Goal: Information Seeking & Learning: Learn about a topic

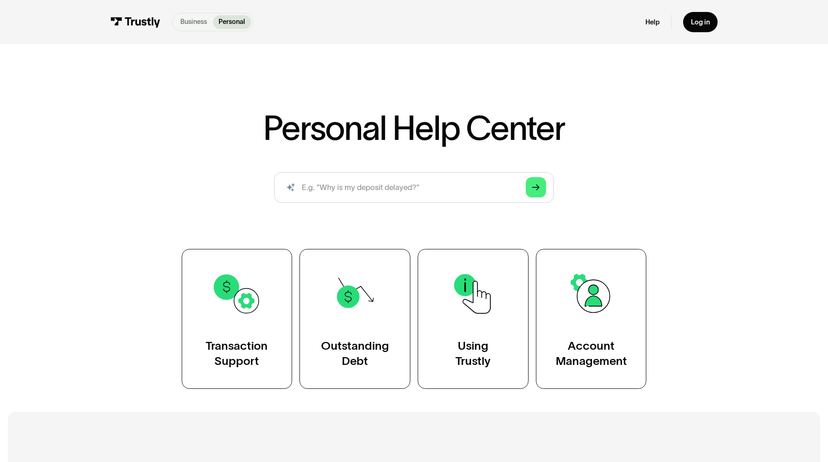
click at [190, 19] on p "Business" at bounding box center [193, 22] width 27 height 10
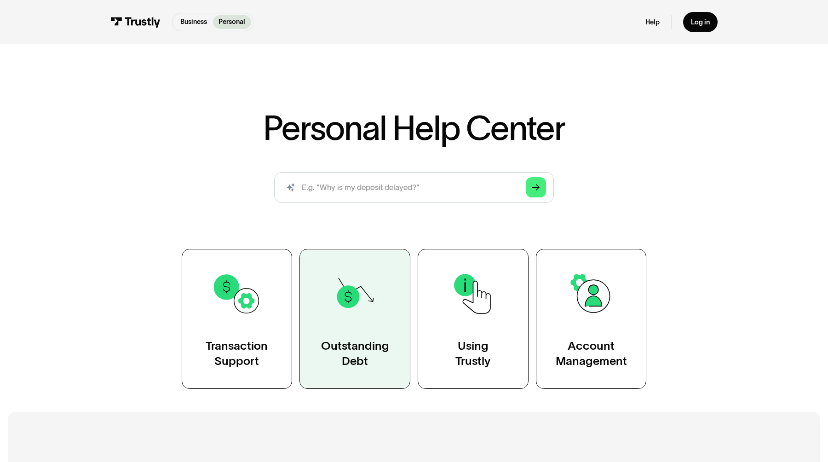
click at [373, 329] on link "Outstanding Debt" at bounding box center [355, 318] width 111 height 139
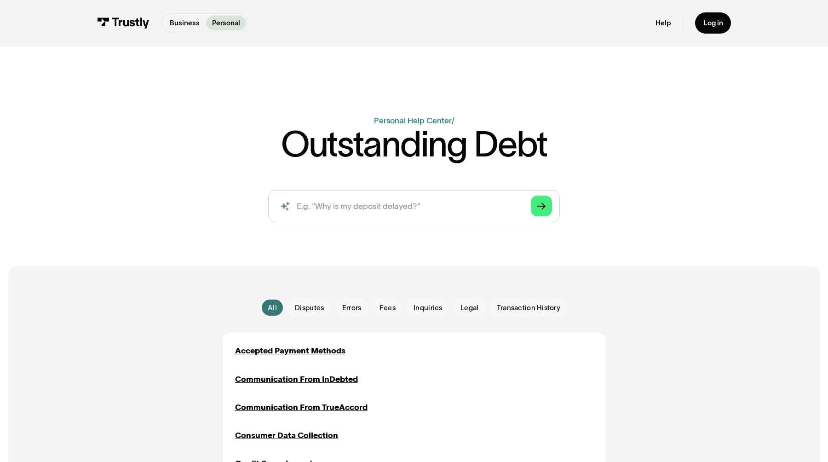
click at [306, 351] on div "Accepted Payment Methods" at bounding box center [290, 351] width 110 height 12
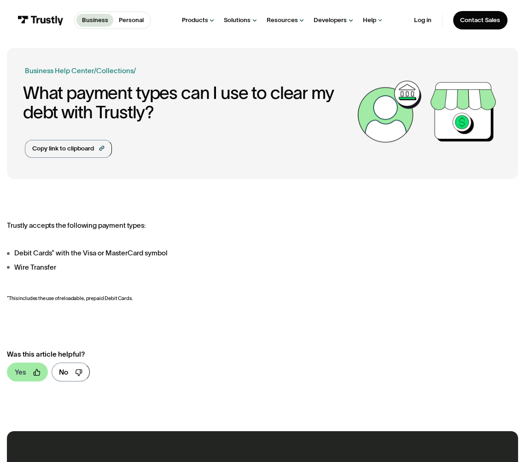
click at [28, 368] on link "Yes" at bounding box center [27, 372] width 41 height 18
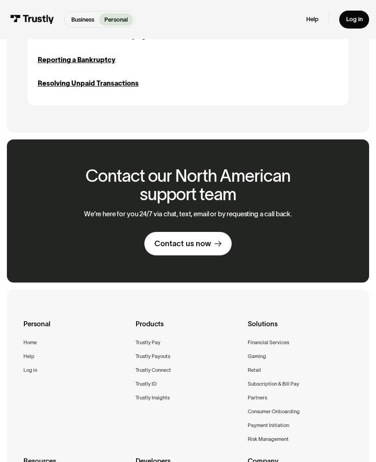
scroll to position [554, 0]
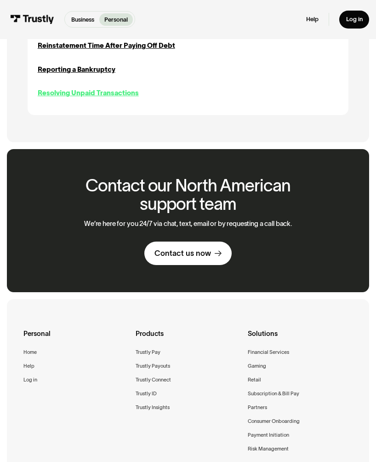
click at [117, 92] on div "Resolving Unpaid Transactions" at bounding box center [88, 93] width 101 height 10
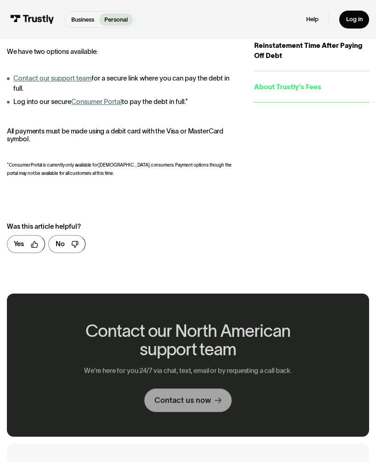
scroll to position [172, 0]
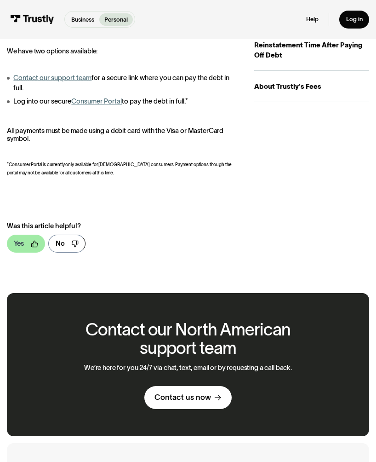
click at [21, 245] on div "Yes" at bounding box center [19, 243] width 10 height 10
